Goal: Information Seeking & Learning: Check status

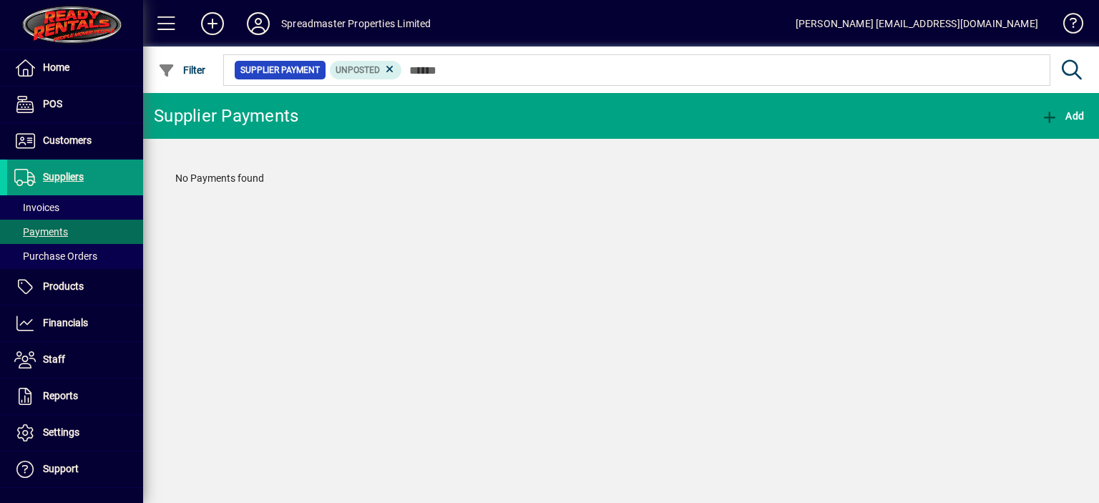
click at [61, 177] on span "Suppliers" at bounding box center [63, 176] width 41 height 11
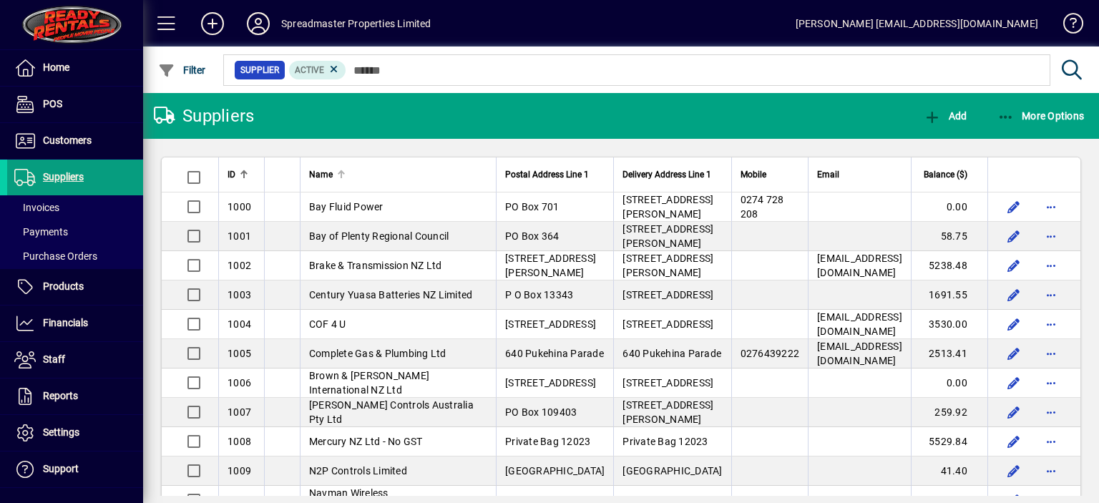
click at [341, 178] on div at bounding box center [341, 174] width 1 height 7
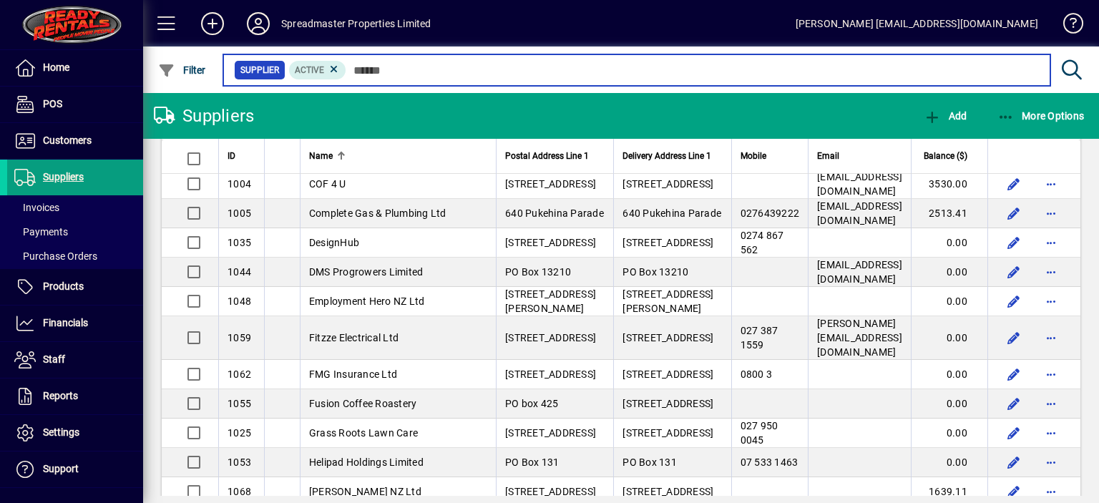
scroll to position [787, 0]
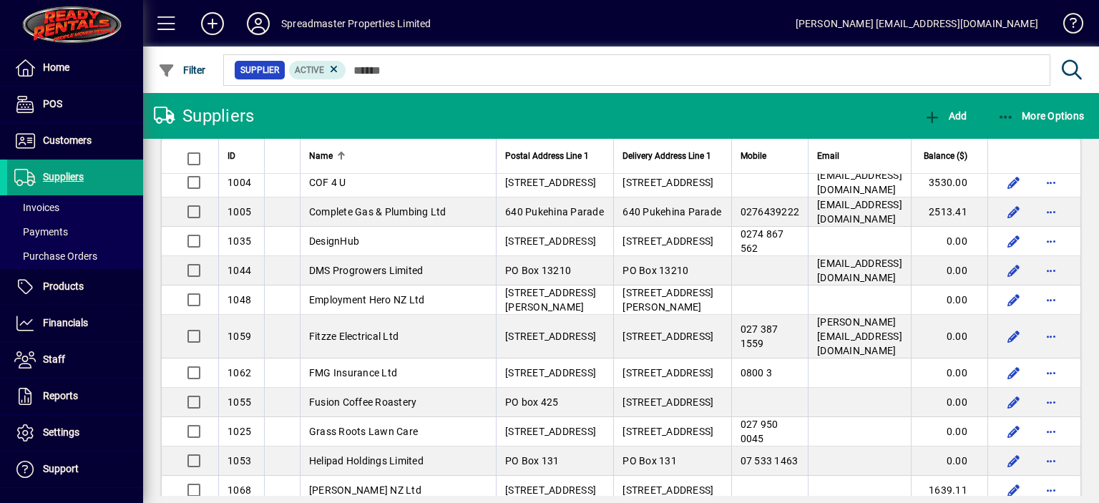
click at [358, 71] on span "CBAS Services Ltd" at bounding box center [351, 64] width 84 height 11
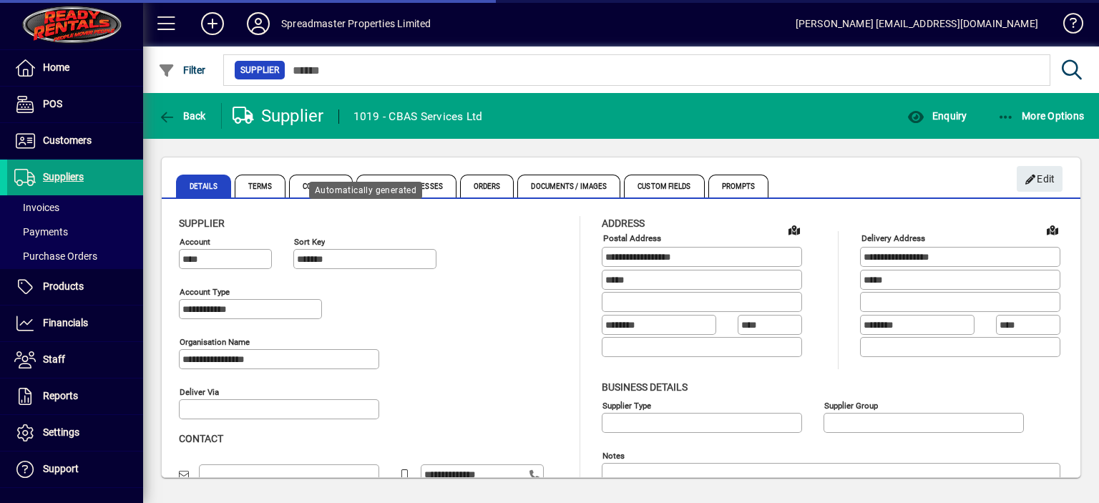
type input "**********"
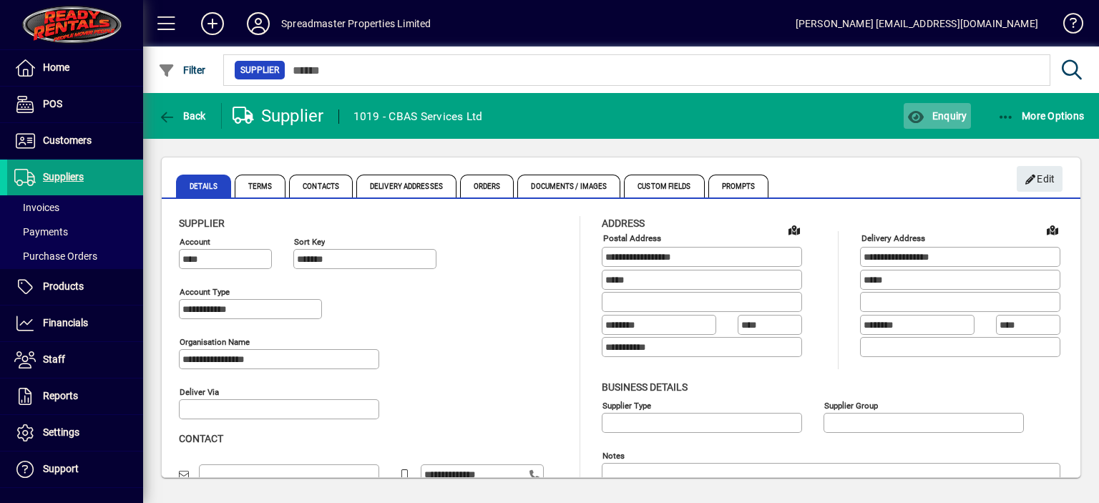
click at [946, 117] on span "Enquiry" at bounding box center [937, 115] width 59 height 11
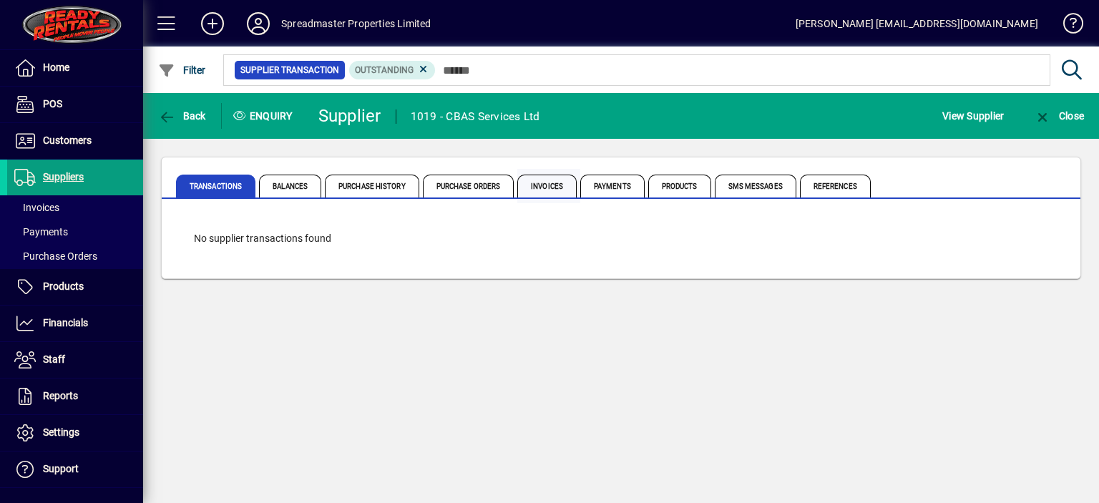
click at [542, 188] on span "Invoices" at bounding box center [547, 186] width 59 height 23
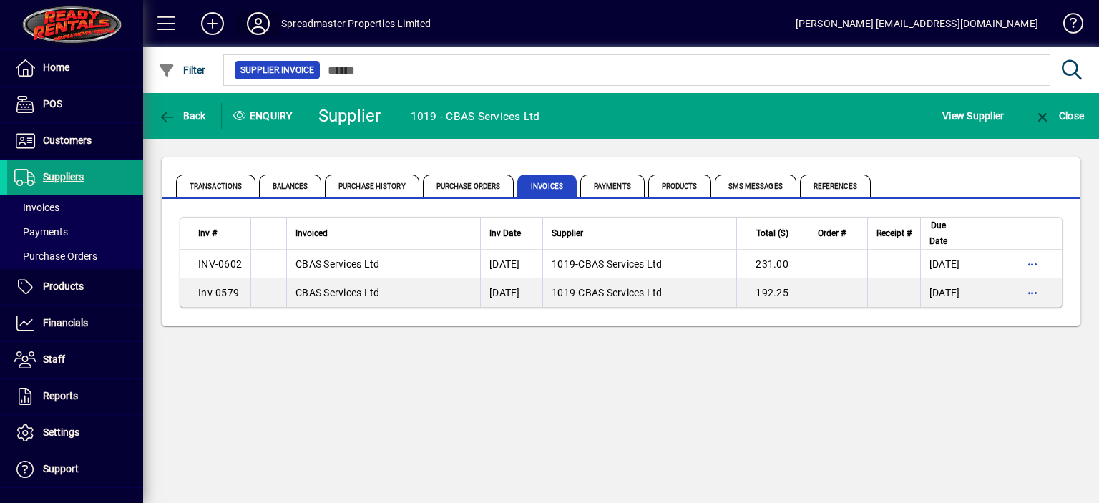
click at [256, 22] on icon at bounding box center [258, 23] width 29 height 23
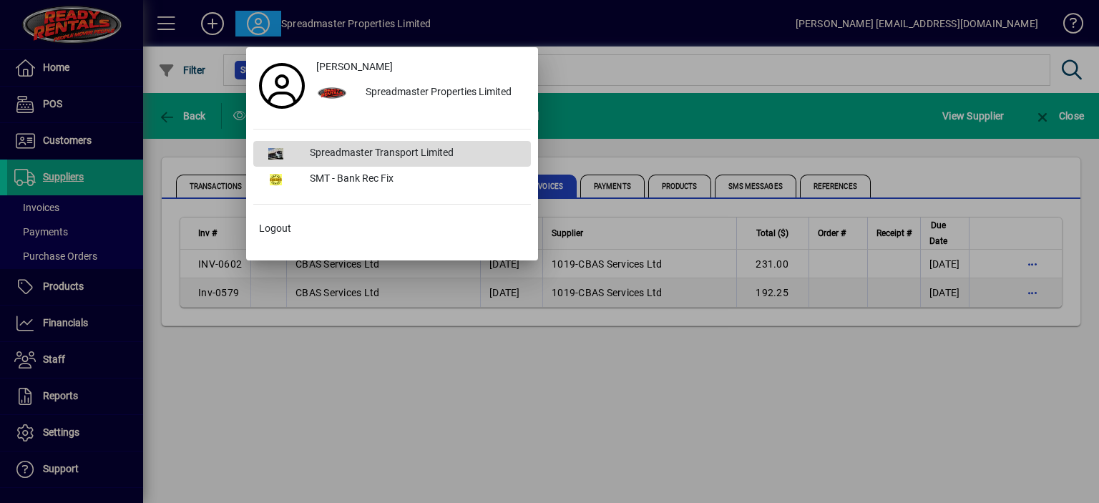
click at [358, 150] on div "Spreadmaster Transport Limited" at bounding box center [414, 154] width 233 height 26
